Goal: Answer question/provide support: Share knowledge or assist other users

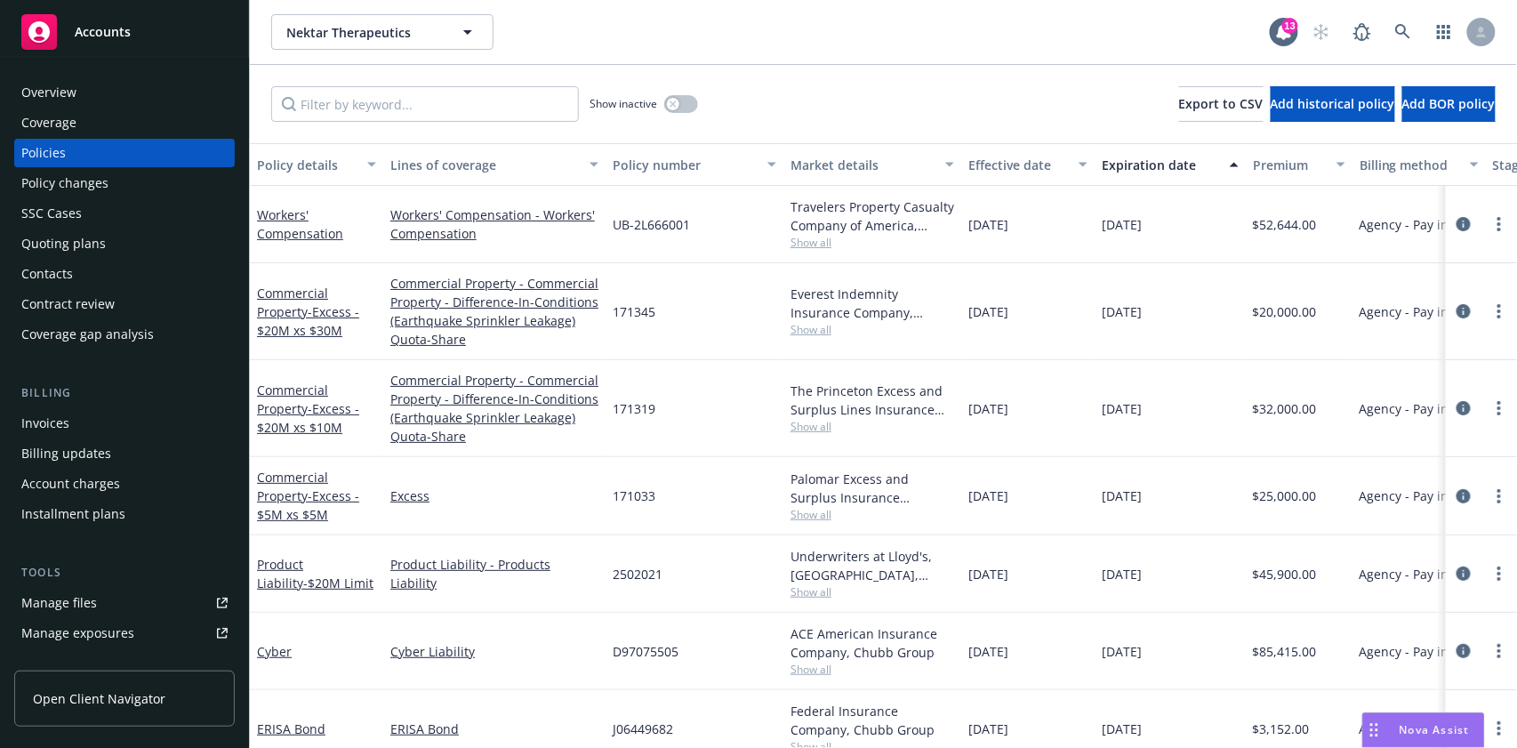
click at [46, 91] on div "Overview" at bounding box center [48, 92] width 55 height 28
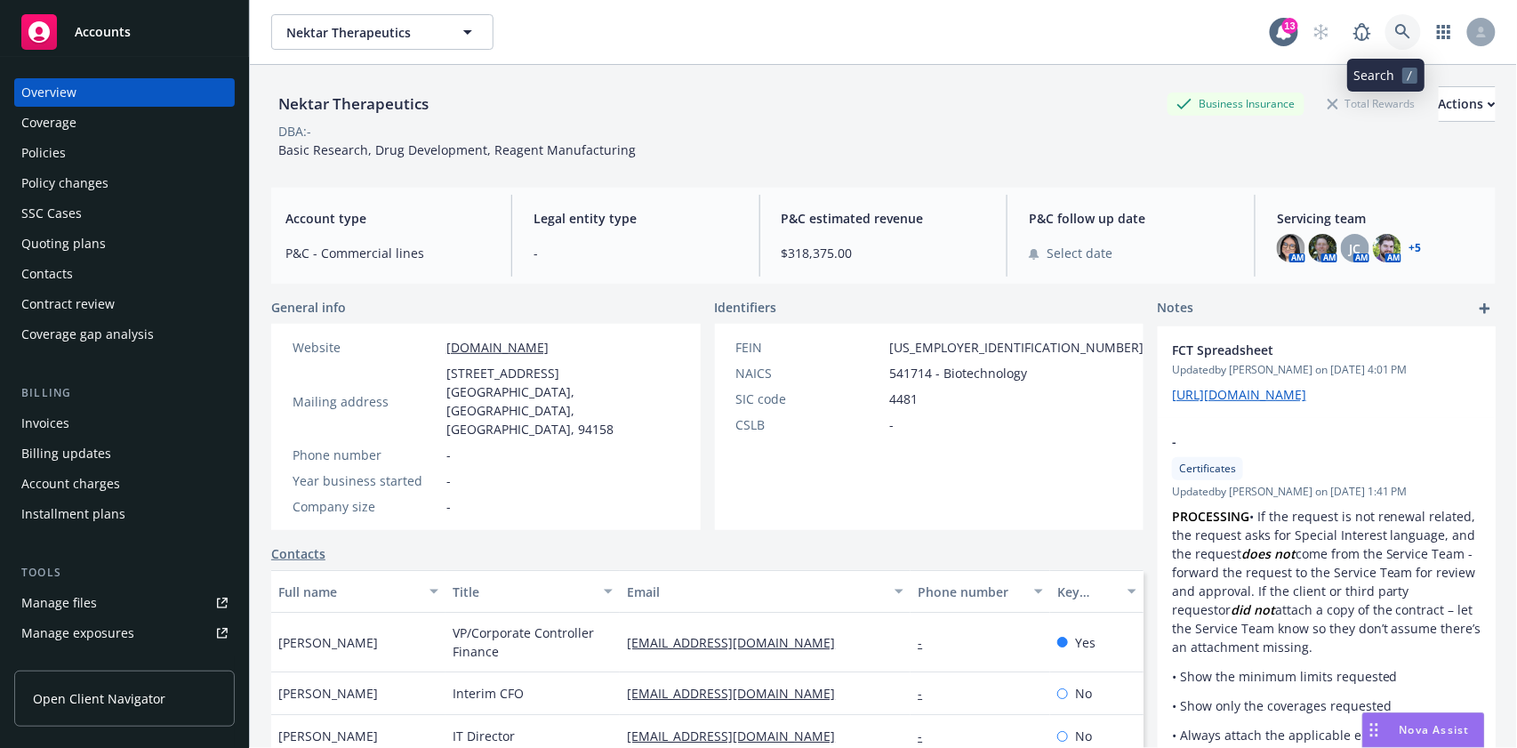
click at [1395, 25] on icon at bounding box center [1402, 31] width 15 height 15
click at [1454, 729] on span "Nova Assist" at bounding box center [1435, 729] width 70 height 15
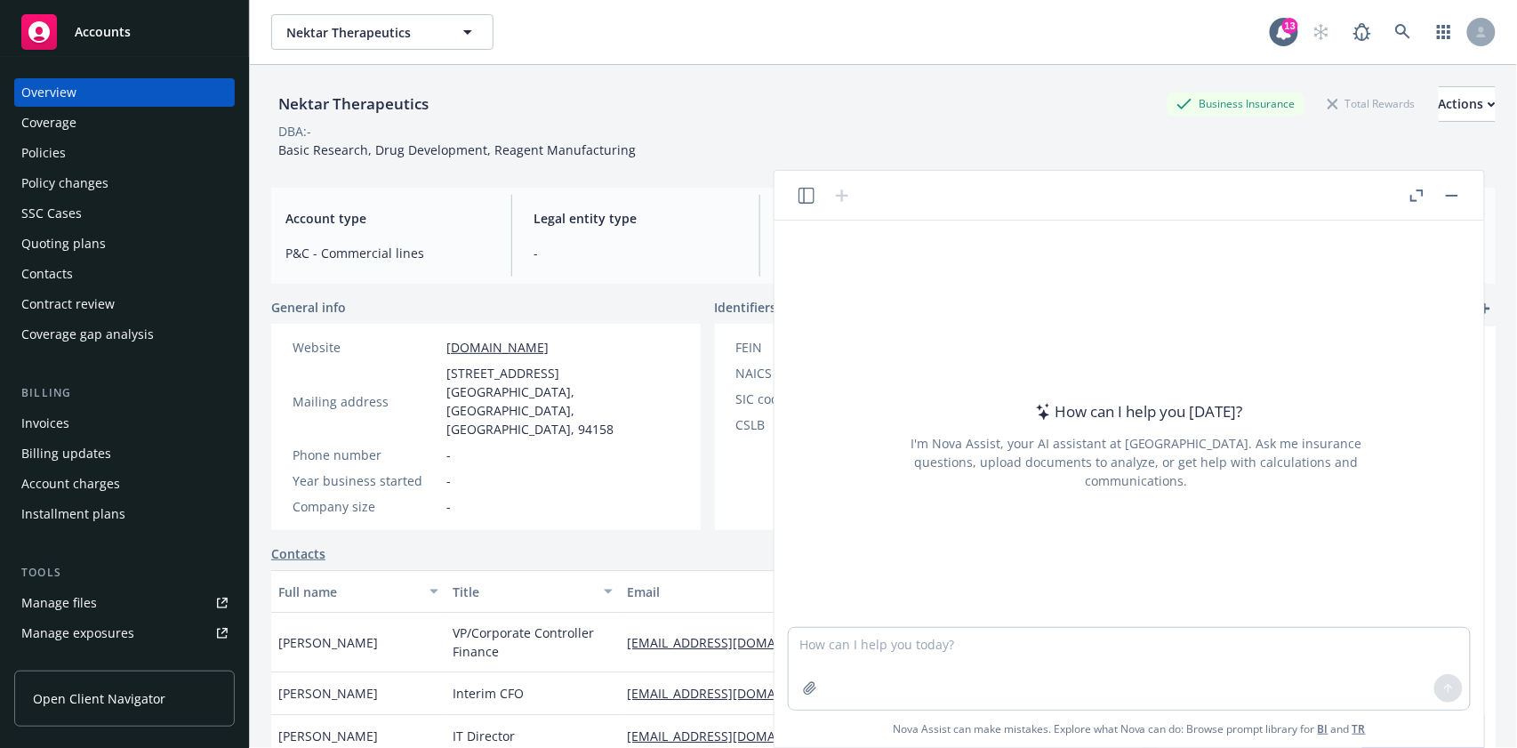
click at [1412, 196] on icon "button" at bounding box center [1413, 198] width 6 height 6
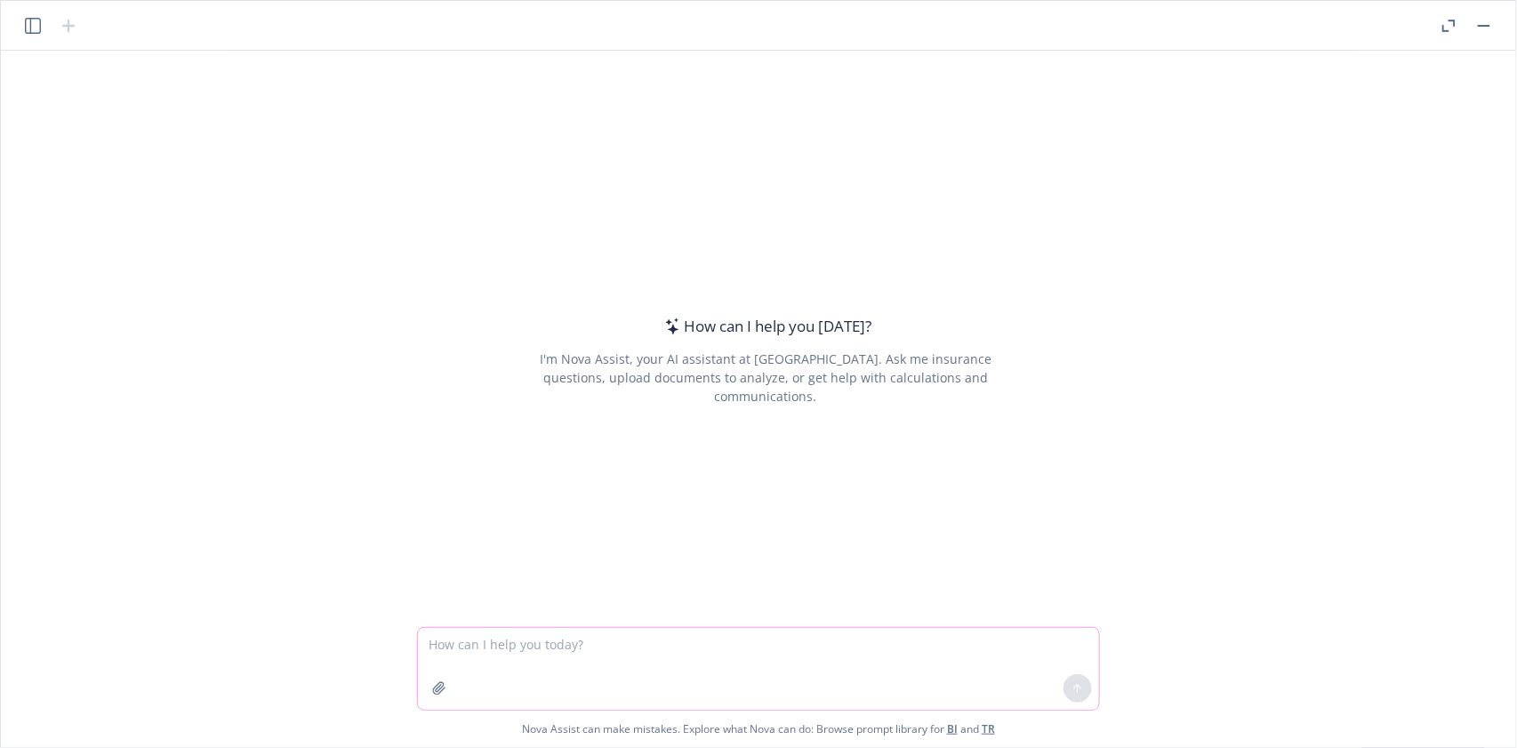
click at [506, 631] on textarea at bounding box center [758, 669] width 681 height 82
click at [1080, 687] on icon at bounding box center [1078, 688] width 12 height 12
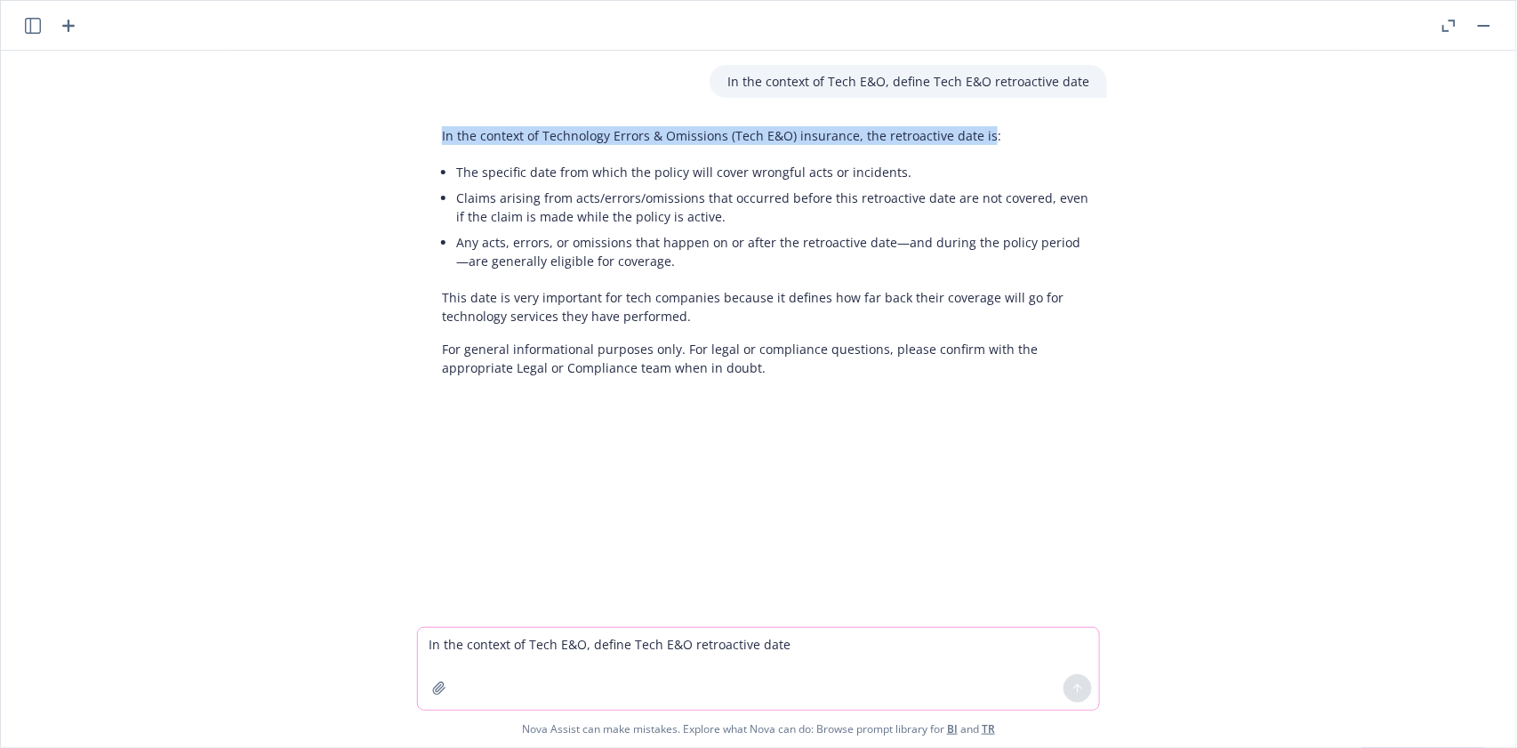
drag, startPoint x: 434, startPoint y: 133, endPoint x: 970, endPoint y: 145, distance: 536.4
click at [970, 145] on div "In the context of Technology Errors & Omissions (Tech E&O) insurance, the retro…" at bounding box center [765, 251] width 683 height 265
copy p "In the context of Technology Errors & Omissions (Tech E&O) insurance, the retro…"
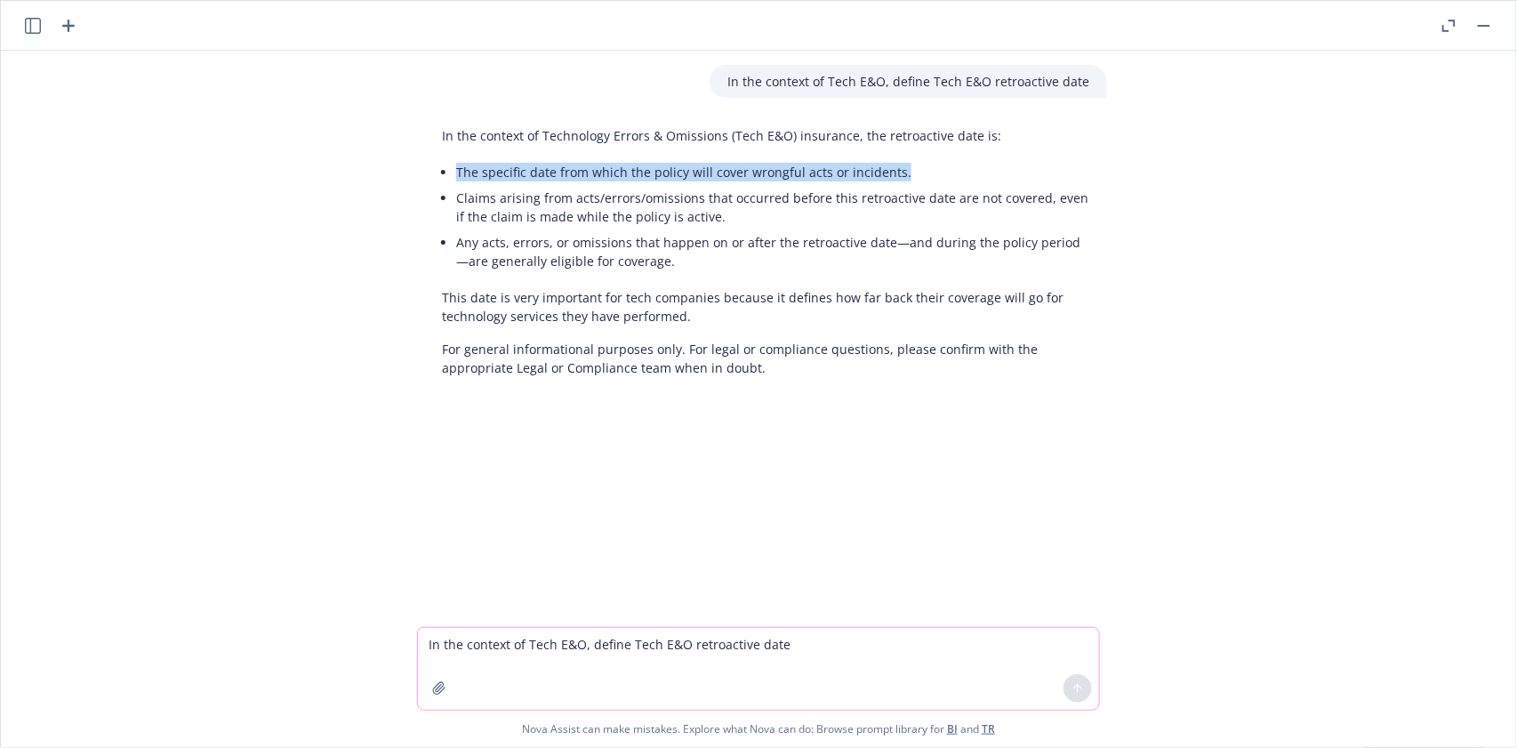
drag, startPoint x: 446, startPoint y: 170, endPoint x: 916, endPoint y: 162, distance: 469.6
click at [915, 163] on div "In the context of Technology Errors & Omissions (Tech E&O) insurance, the retro…" at bounding box center [765, 251] width 683 height 265
copy li "The specific date from which the policy will cover wrongful acts or incidents."
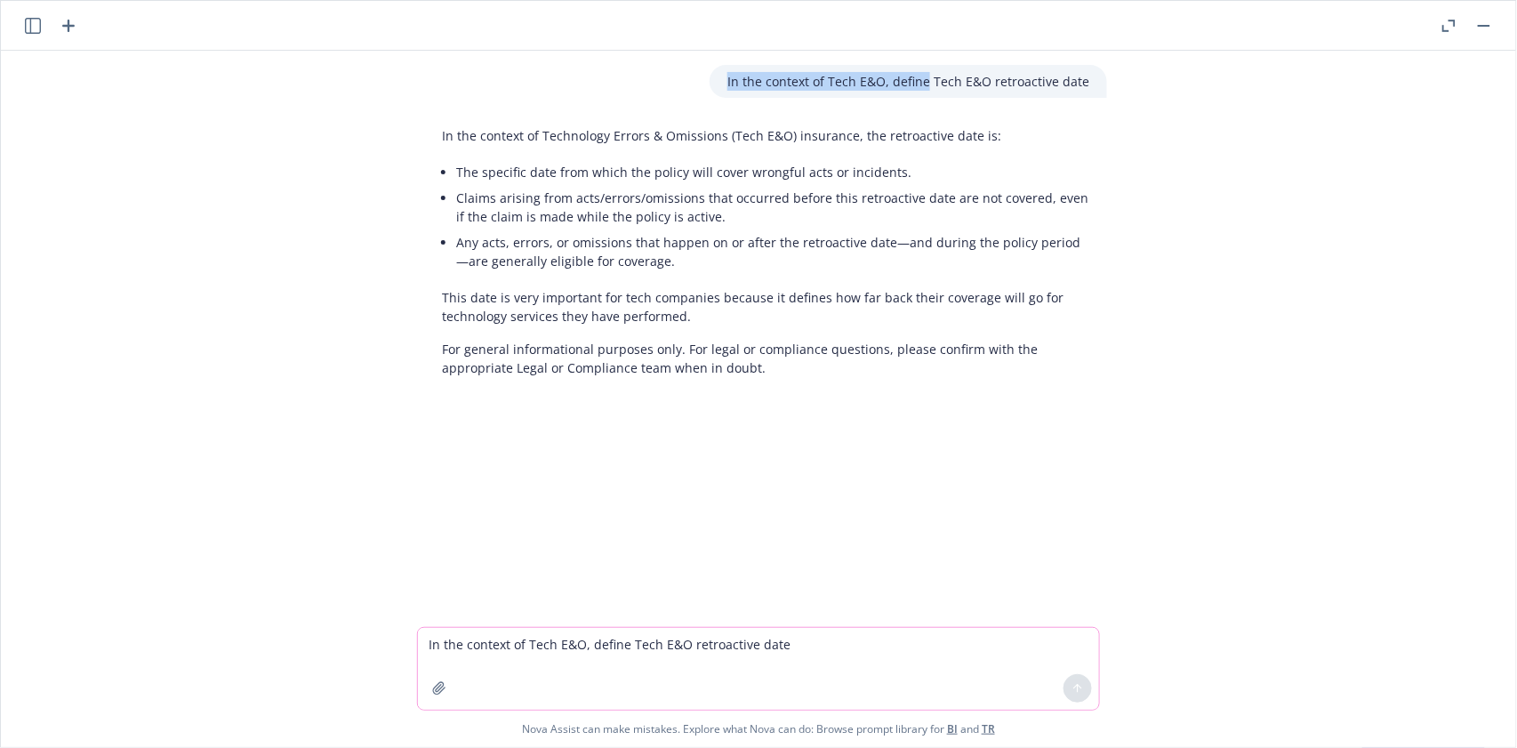
drag, startPoint x: 776, startPoint y: 73, endPoint x: 924, endPoint y: 78, distance: 147.7
click at [924, 78] on p "In the context of Tech E&O, define Tech E&O retroactive date" at bounding box center [908, 81] width 362 height 19
copy p "In the context of Tech E&O, define"
click at [463, 643] on textarea "In the context of Tech E&O, define Tech E&O retroactive date" at bounding box center [758, 669] width 681 height 82
paste textarea
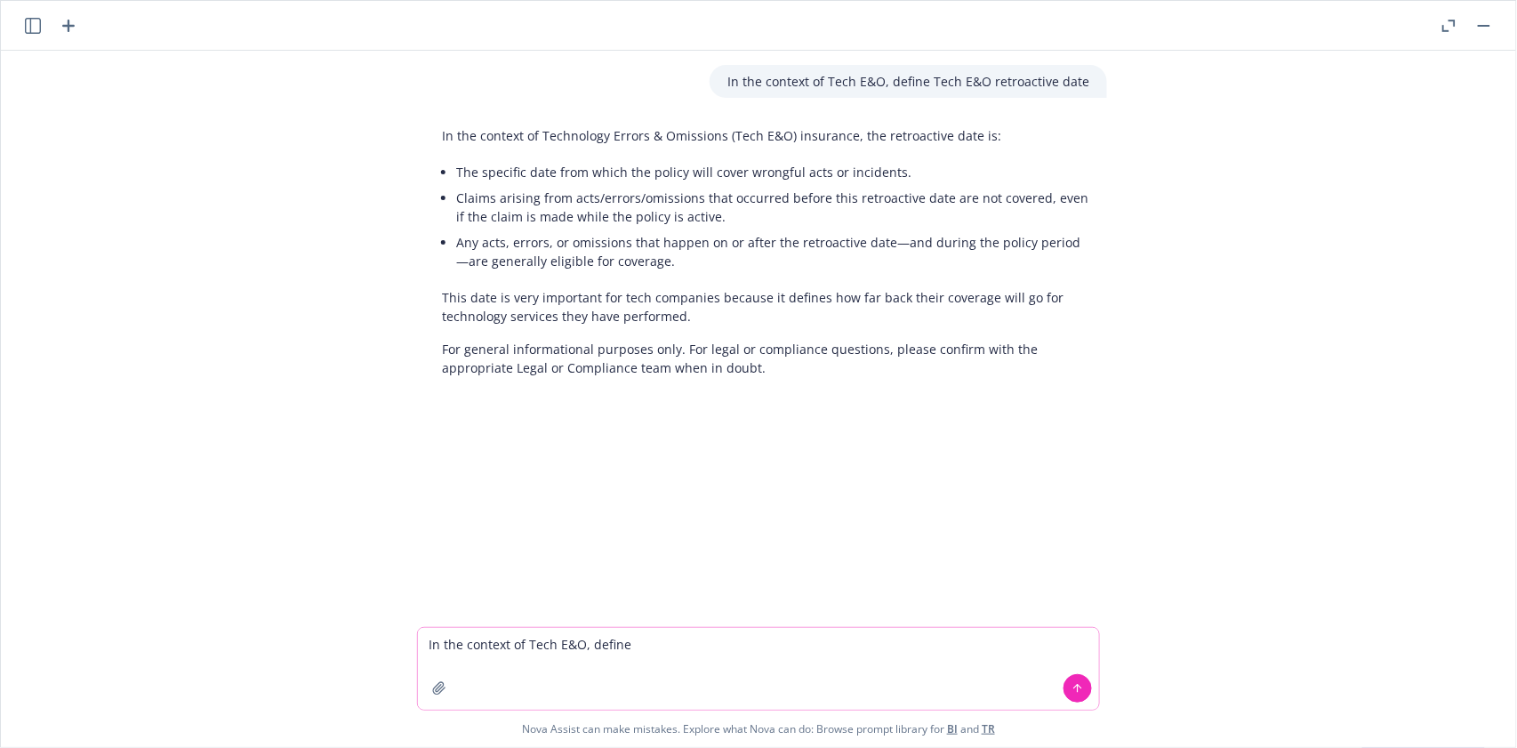
click at [652, 643] on textarea "In the context of Tech E&O, define" at bounding box center [758, 669] width 681 height 82
paste textarea "Broadened definition of services on the declaration page"
click at [1079, 688] on icon at bounding box center [1078, 688] width 12 height 12
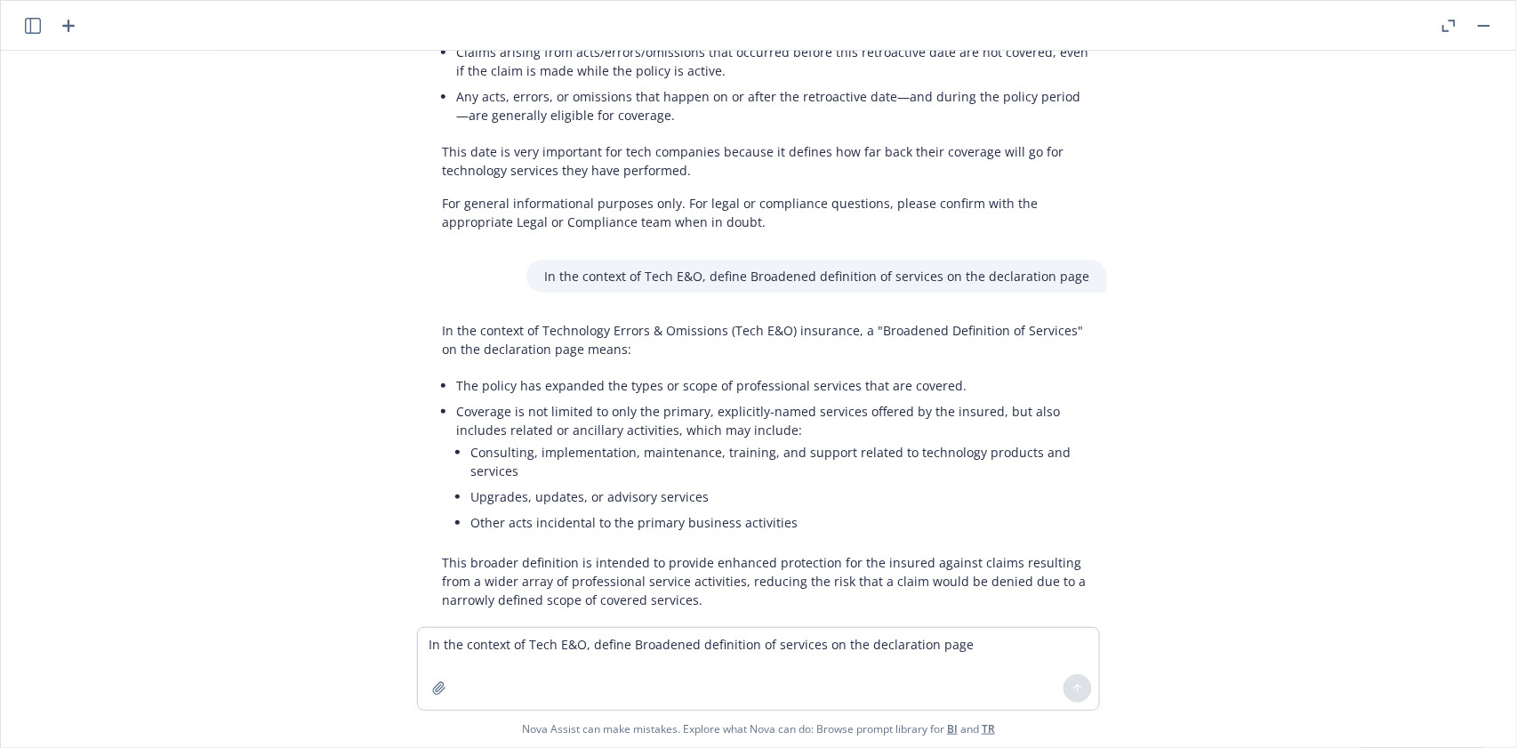
scroll to position [229, 0]
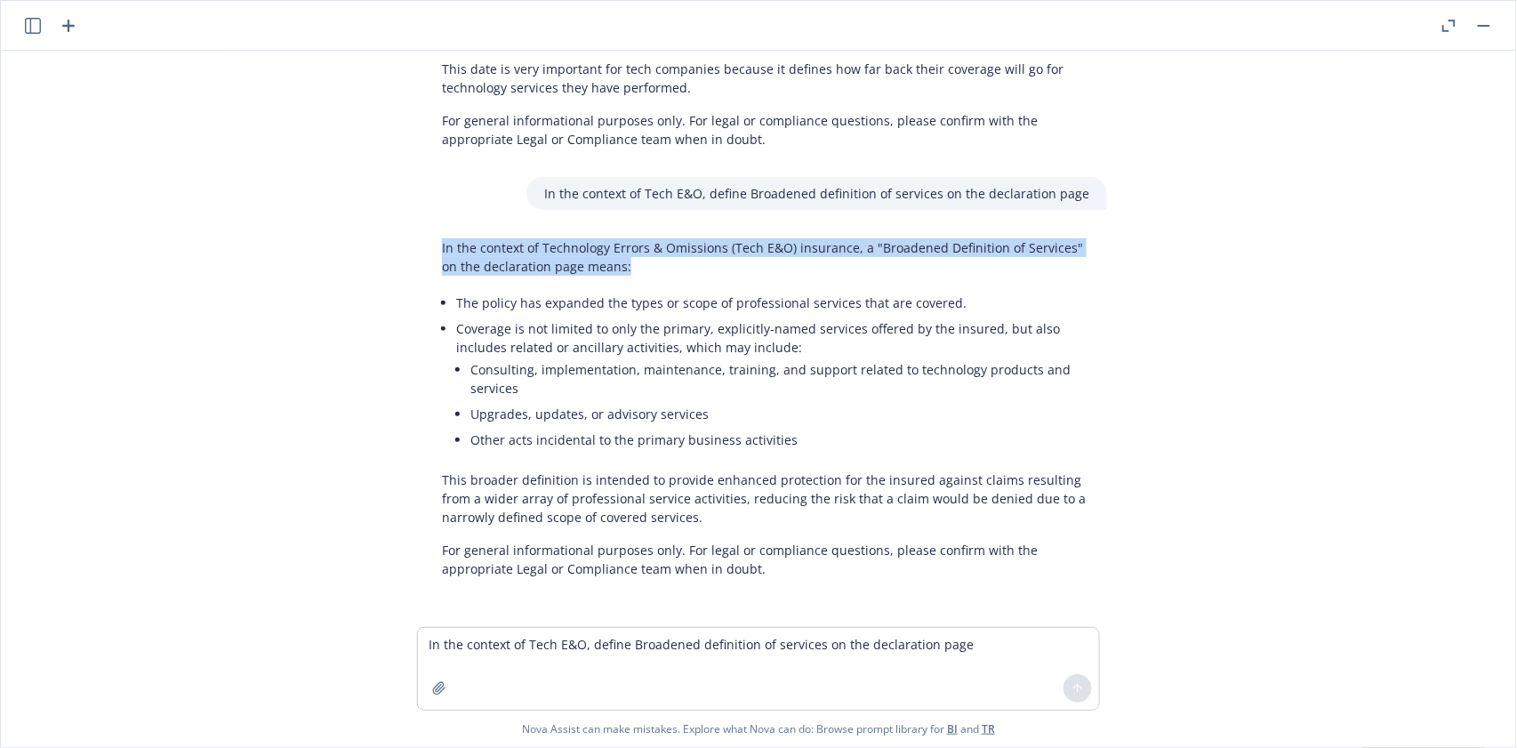
drag, startPoint x: 428, startPoint y: 243, endPoint x: 663, endPoint y: 269, distance: 236.2
click at [649, 267] on div "In the context of Technology Errors & Omissions (Tech E&O) insurance, a "Broade…" at bounding box center [765, 408] width 683 height 354
copy p "In the context of Technology Errors & Omissions (Tech E&O) insurance, a "Broade…"
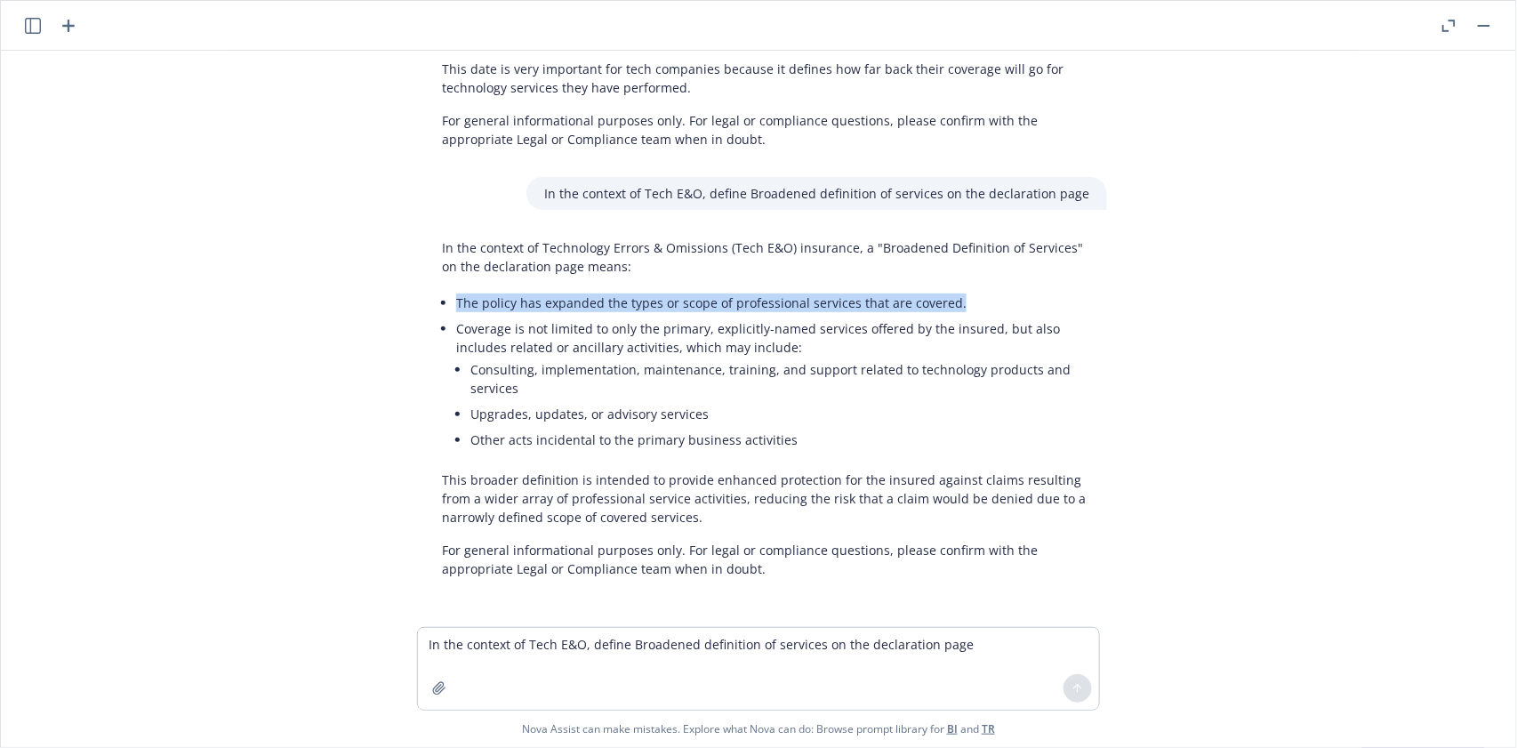
drag, startPoint x: 447, startPoint y: 301, endPoint x: 946, endPoint y: 309, distance: 499.0
click at [946, 309] on li "The policy has expanded the types or scope of professional services that are co…" at bounding box center [772, 303] width 633 height 26
copy li "The policy has expanded the types or scope of professional services that are co…"
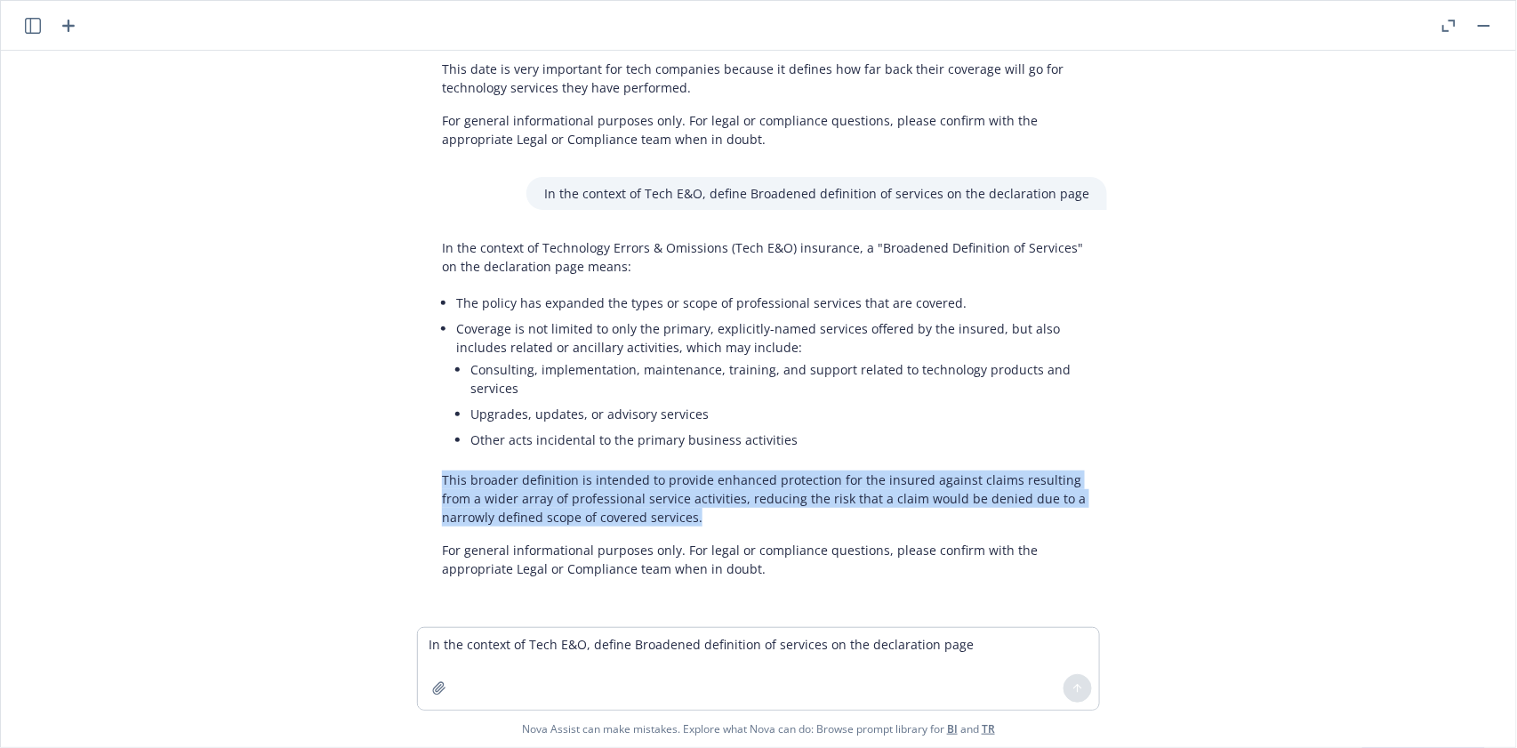
drag, startPoint x: 432, startPoint y: 472, endPoint x: 659, endPoint y: 522, distance: 232.2
click at [659, 522] on div "In the context of Technology Errors & Omissions (Tech E&O) insurance, a "Broade…" at bounding box center [765, 408] width 683 height 354
drag, startPoint x: 565, startPoint y: 501, endPoint x: 550, endPoint y: 501, distance: 15.1
copy p "This broader definition is intended to provide enhanced protection for the insu…"
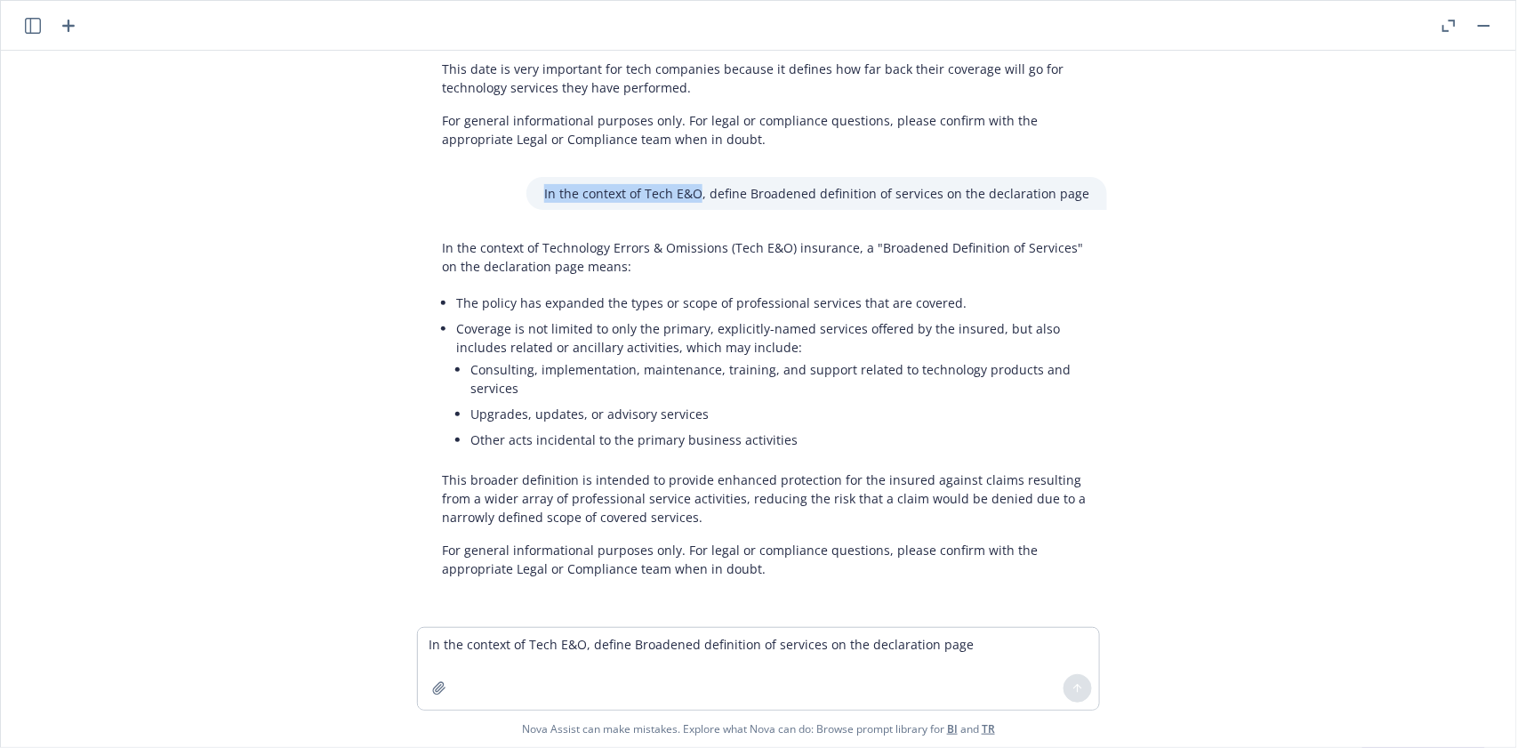
drag, startPoint x: 550, startPoint y: 187, endPoint x: 685, endPoint y: 200, distance: 135.8
click at [703, 199] on div "In the context of Tech E&O, define Broadened definition of services on the decl…" at bounding box center [816, 193] width 581 height 33
copy p "In the context of Tech E&O"
click at [510, 646] on textarea "In the context of Tech E&O, define Broadened definition of services on the decl…" at bounding box center [758, 669] width 681 height 82
paste textarea "comment on the signifcance of covering Bodily Injury."
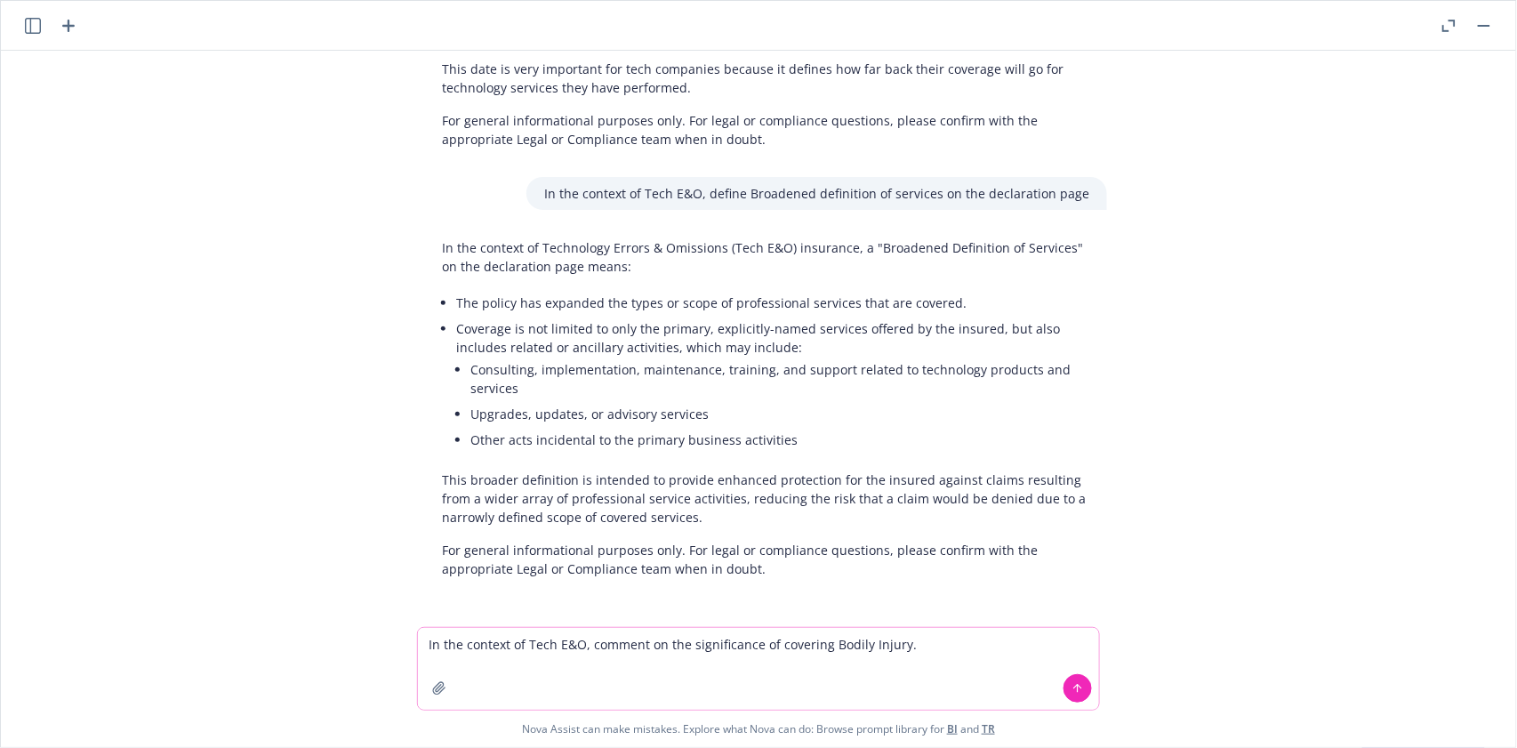
type textarea "In the context of Tech E&O, comment on the significance of covering Bodily Inju…"
click at [1086, 688] on button at bounding box center [1078, 688] width 28 height 28
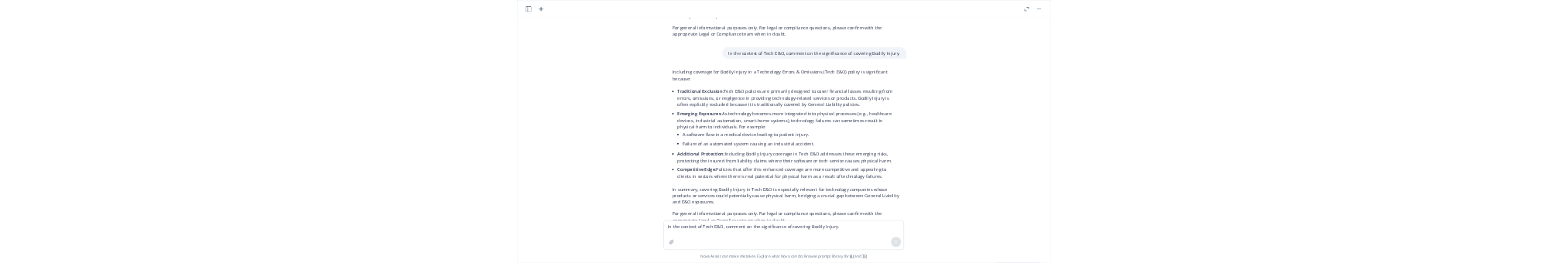
scroll to position [644, 0]
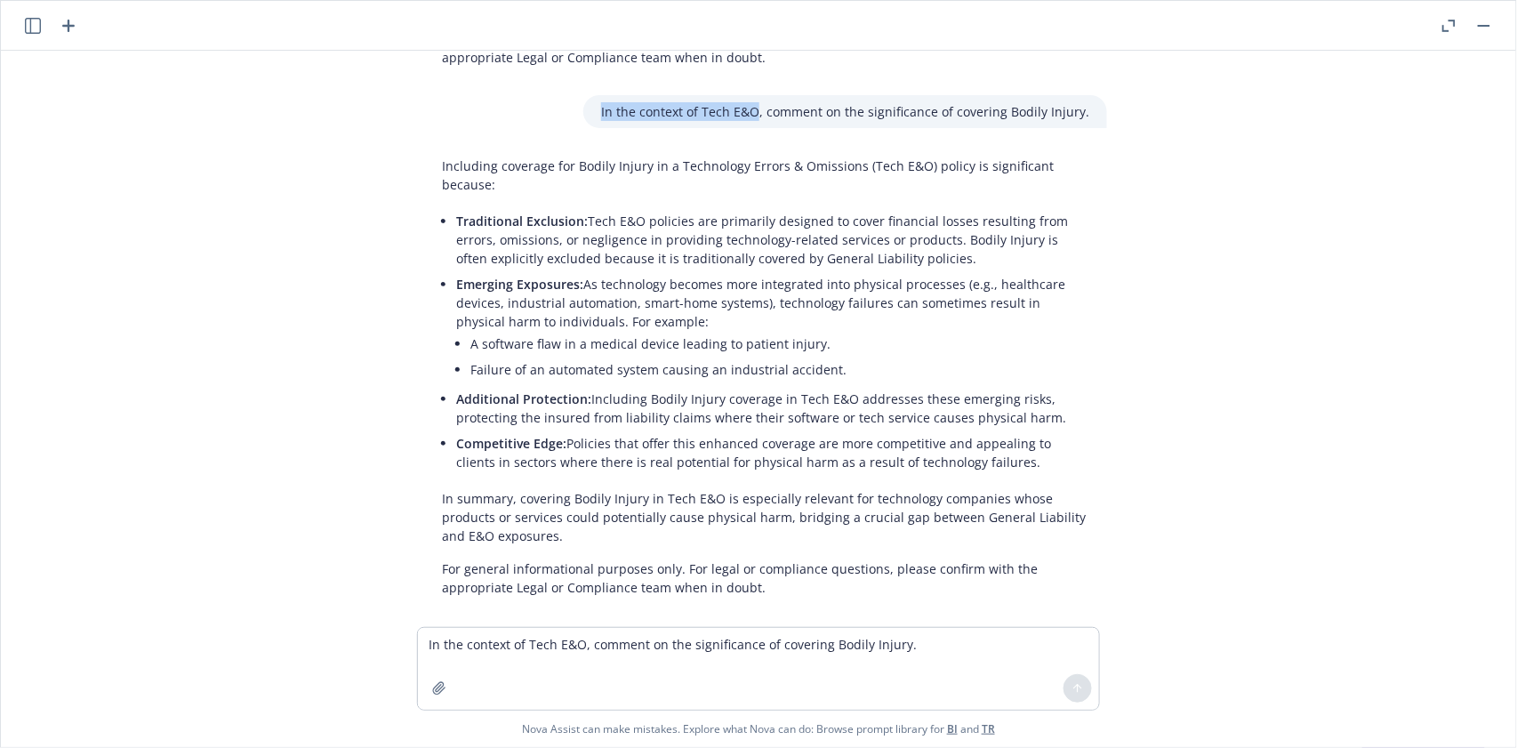
drag, startPoint x: 605, startPoint y: 103, endPoint x: 760, endPoint y: 117, distance: 156.3
click at [760, 117] on div "In the context of Tech E&O, comment on the significance of covering Bodily Inju…" at bounding box center [845, 111] width 524 height 33
copy p "In the context of Tech E&O"
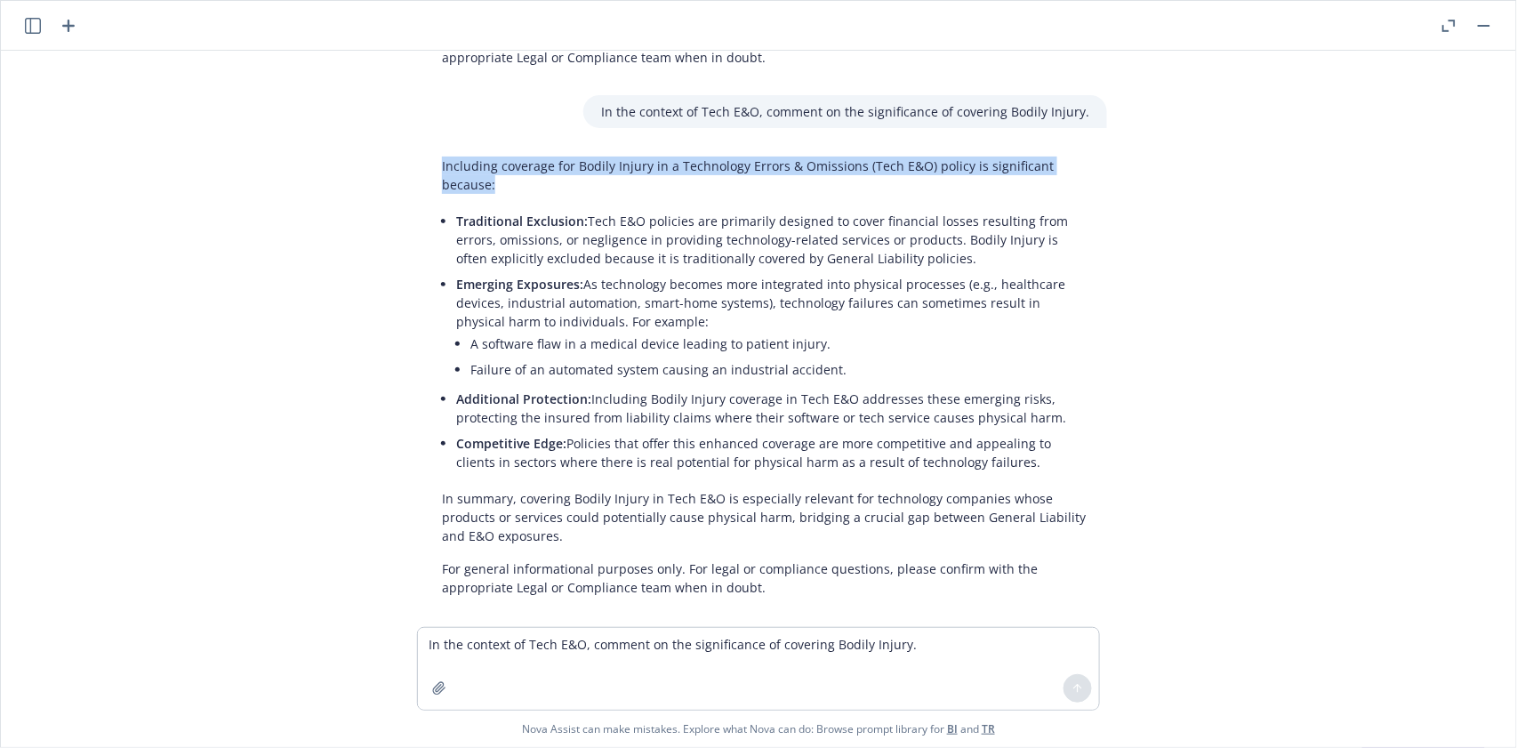
drag, startPoint x: 450, startPoint y: 161, endPoint x: 1077, endPoint y: 181, distance: 627.3
click at [1077, 181] on div "Including coverage for Bodily Injury in a Technology Errors & Omissions (Tech E…" at bounding box center [765, 376] width 683 height 454
copy p "Including coverage for Bodily Injury in a Technology Errors & Omissions (Tech E…"
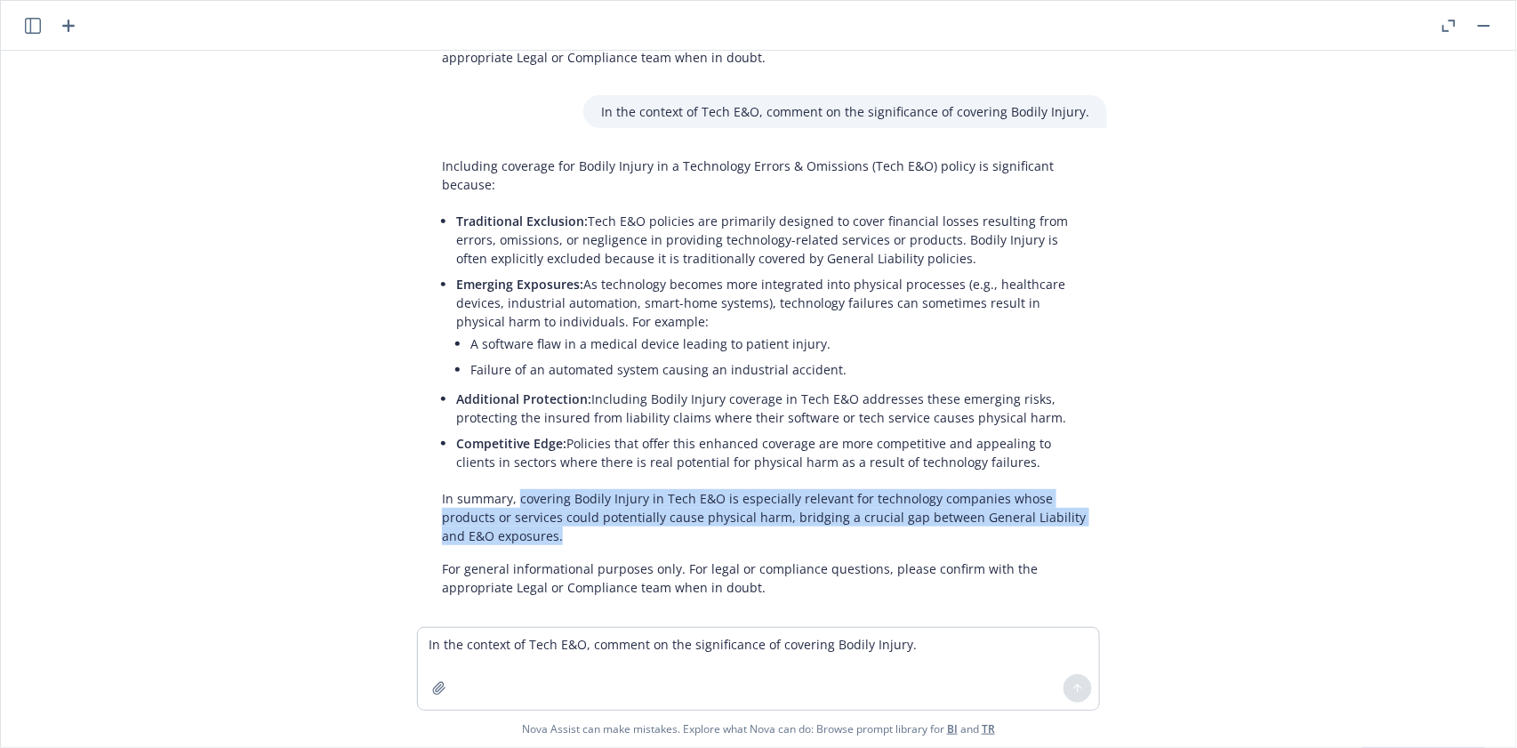
drag, startPoint x: 510, startPoint y: 481, endPoint x: 808, endPoint y: 524, distance: 300.1
click at [808, 524] on p "In summary, covering Bodily Injury in Tech E&O is especially relevant for techn…" at bounding box center [765, 517] width 647 height 56
copy p "covering Bodily Injury in Tech E&O is especially relevant for technology compan…"
